Goal: Task Accomplishment & Management: Manage account settings

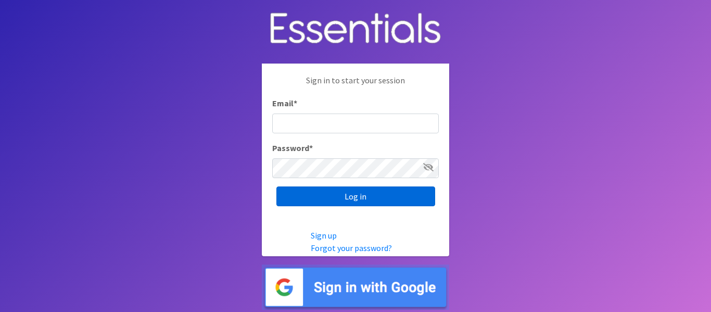
type input "[PERSON_NAME][EMAIL_ADDRESS][DOMAIN_NAME]"
click at [359, 190] on input "Log in" at bounding box center [355, 196] width 159 height 20
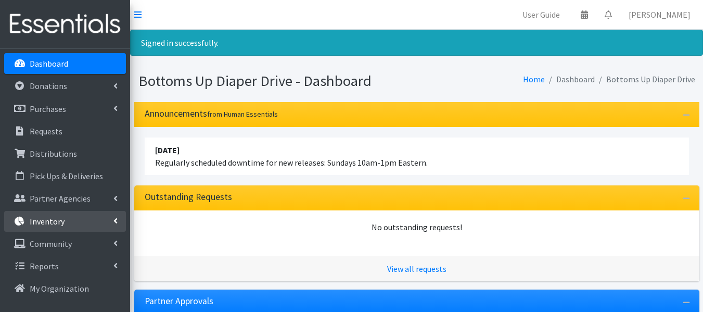
click at [59, 219] on p "Inventory" at bounding box center [47, 221] width 35 height 10
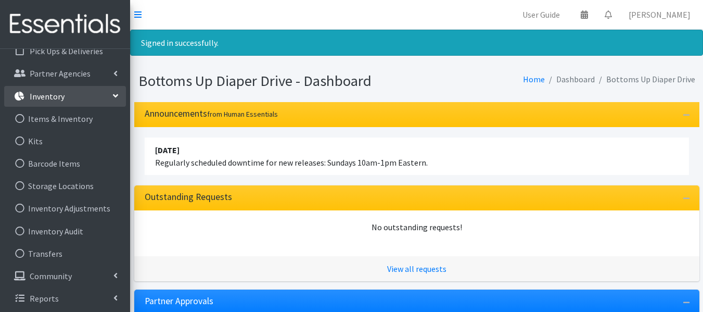
scroll to position [127, 0]
click at [216, 230] on div "No outstanding requests!" at bounding box center [417, 227] width 545 height 12
click at [195, 12] on nav "User Guide 0 Pick-ups remaining this week View Calendar 0 Requests 0 Partner Ag…" at bounding box center [416, 15] width 573 height 30
click at [133, 11] on nav "User Guide 0 Pick-ups remaining this week View Calendar 0 Requests 0 Partner Ag…" at bounding box center [416, 15] width 573 height 30
click at [137, 13] on icon at bounding box center [137, 14] width 7 height 8
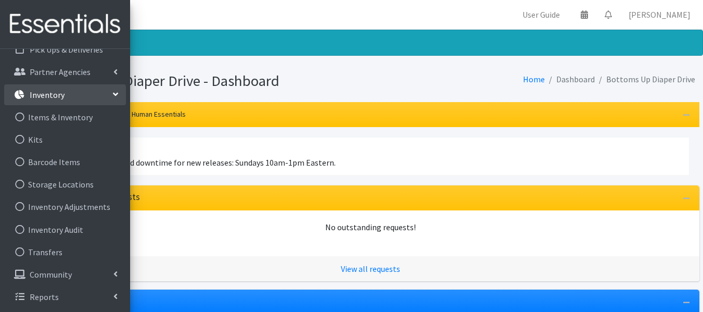
click at [33, 30] on img at bounding box center [65, 24] width 122 height 35
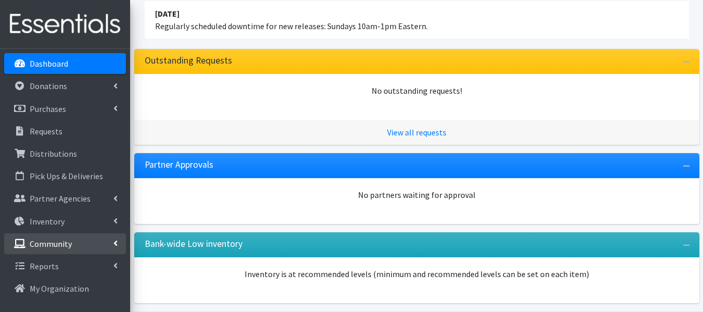
scroll to position [104, 0]
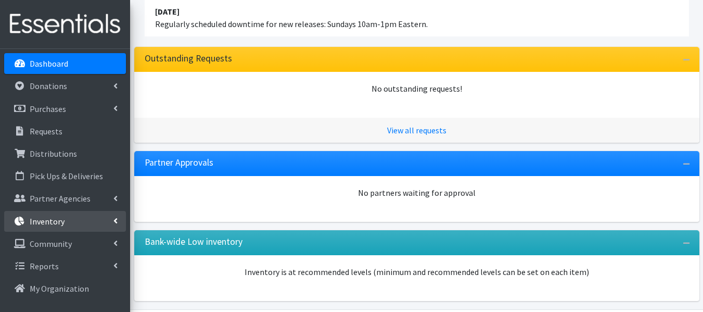
click at [72, 219] on link "Inventory" at bounding box center [65, 221] width 122 height 21
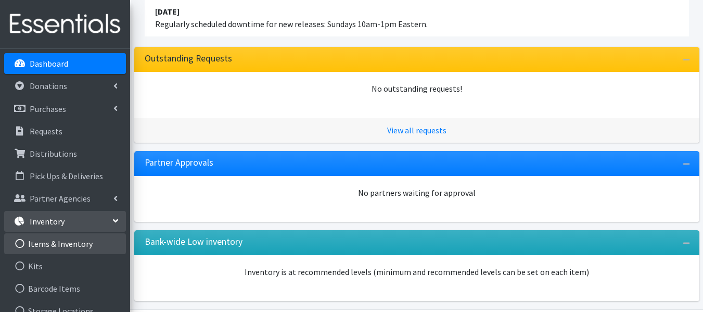
click at [61, 247] on link "Items & Inventory" at bounding box center [65, 243] width 122 height 21
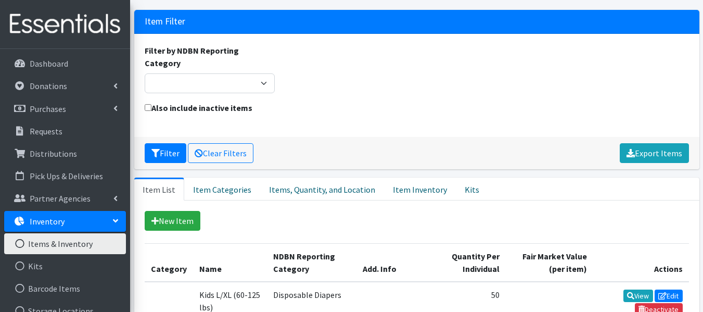
scroll to position [52, 0]
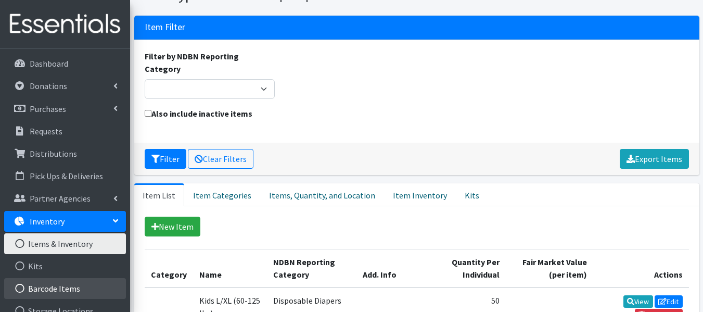
click at [65, 284] on link "Barcode Items" at bounding box center [65, 288] width 122 height 21
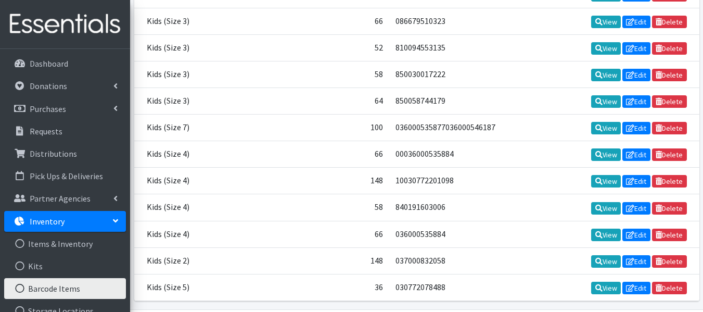
scroll to position [1822, 0]
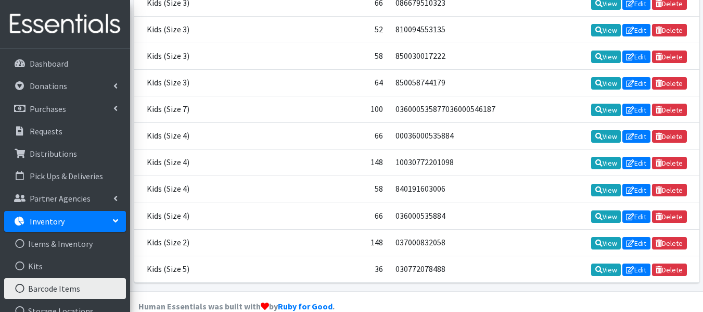
click at [86, 217] on link "Inventory" at bounding box center [65, 221] width 122 height 21
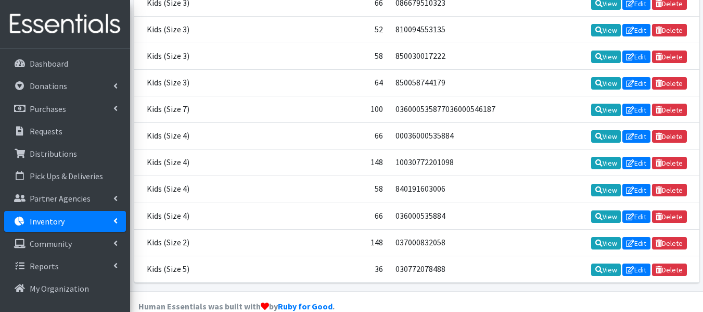
click at [115, 222] on icon at bounding box center [115, 221] width 4 height 8
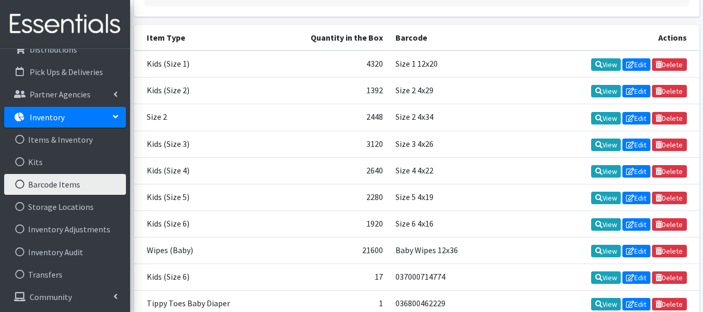
scroll to position [0, 0]
